Goal: Task Accomplishment & Management: Use online tool/utility

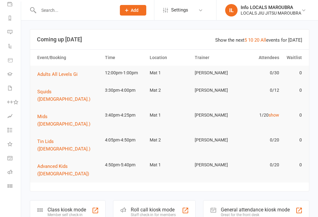
scroll to position [76, 0]
click at [10, 185] on icon at bounding box center [9, 185] width 5 height 5
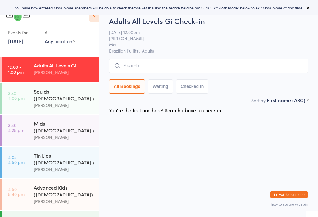
click at [21, 43] on link "13 Aug, 2025" at bounding box center [15, 41] width 15 height 7
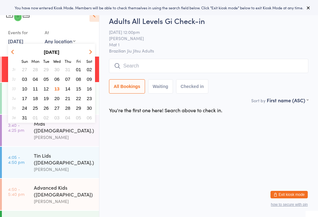
click at [160, 143] on html "You have now entered Kiosk Mode. Members will be able to check themselves in us…" at bounding box center [159, 108] width 318 height 217
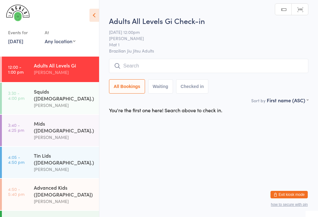
click at [171, 64] on input "search" at bounding box center [208, 66] width 199 height 14
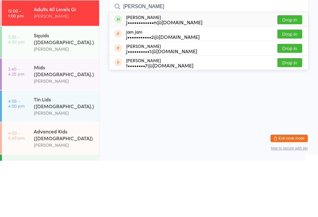
type input "Jared"
click at [296, 71] on button "Drop in" at bounding box center [289, 75] width 25 height 9
